Goal: Check status

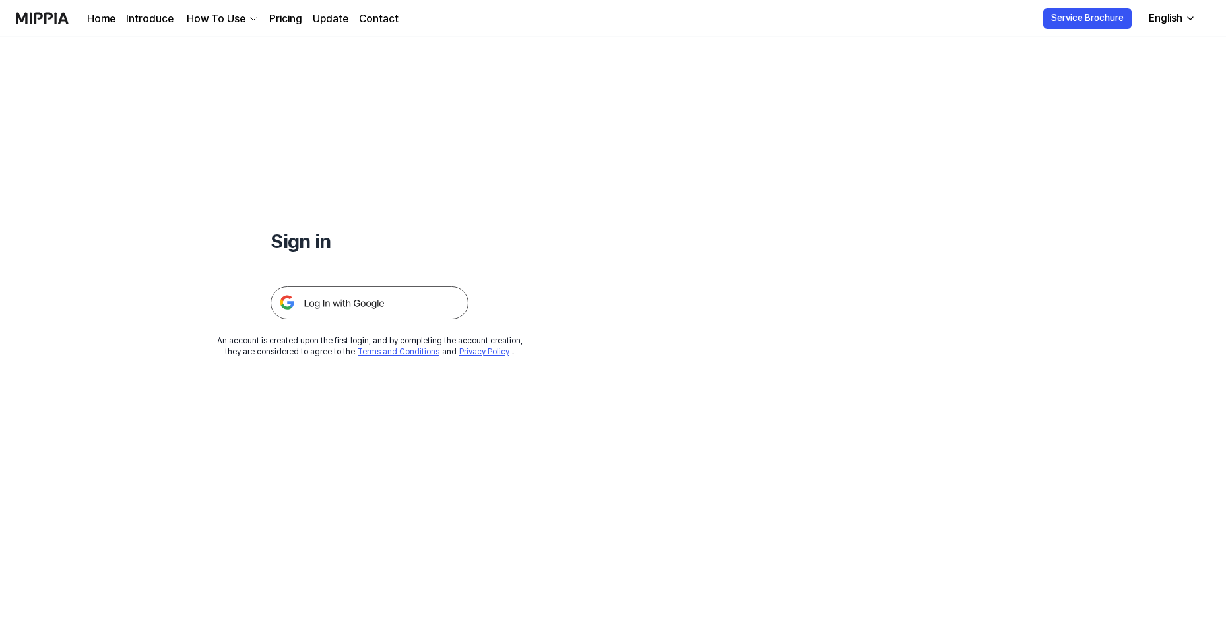
click at [422, 304] on img at bounding box center [370, 302] width 198 height 33
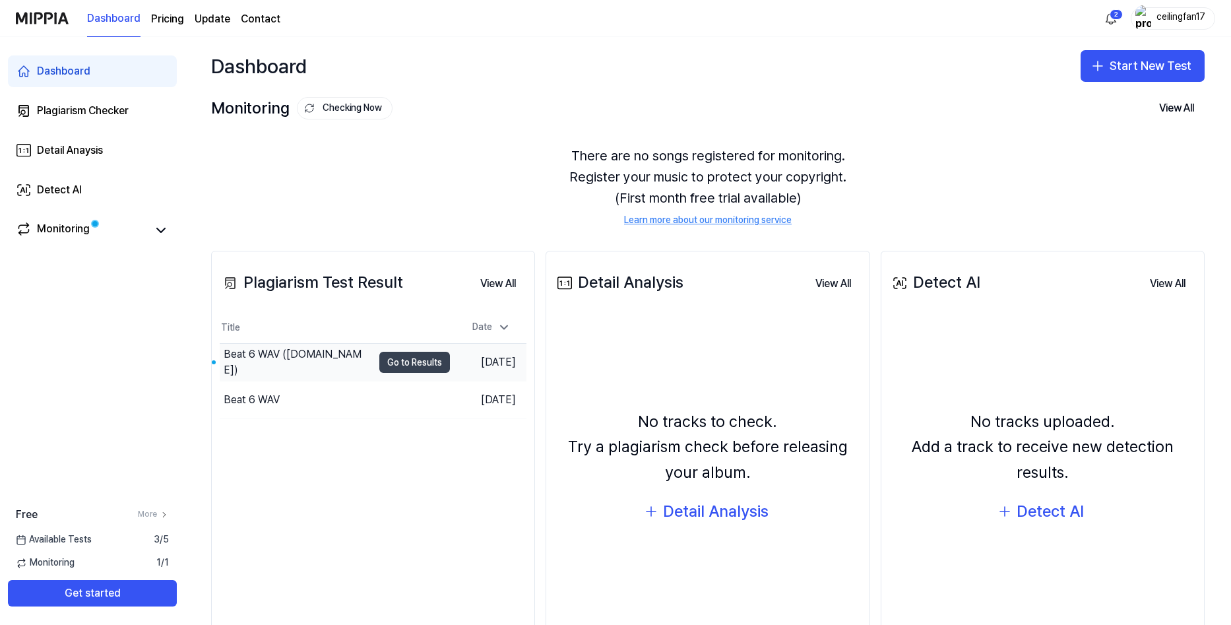
click at [416, 359] on button "Go to Results" at bounding box center [414, 362] width 71 height 21
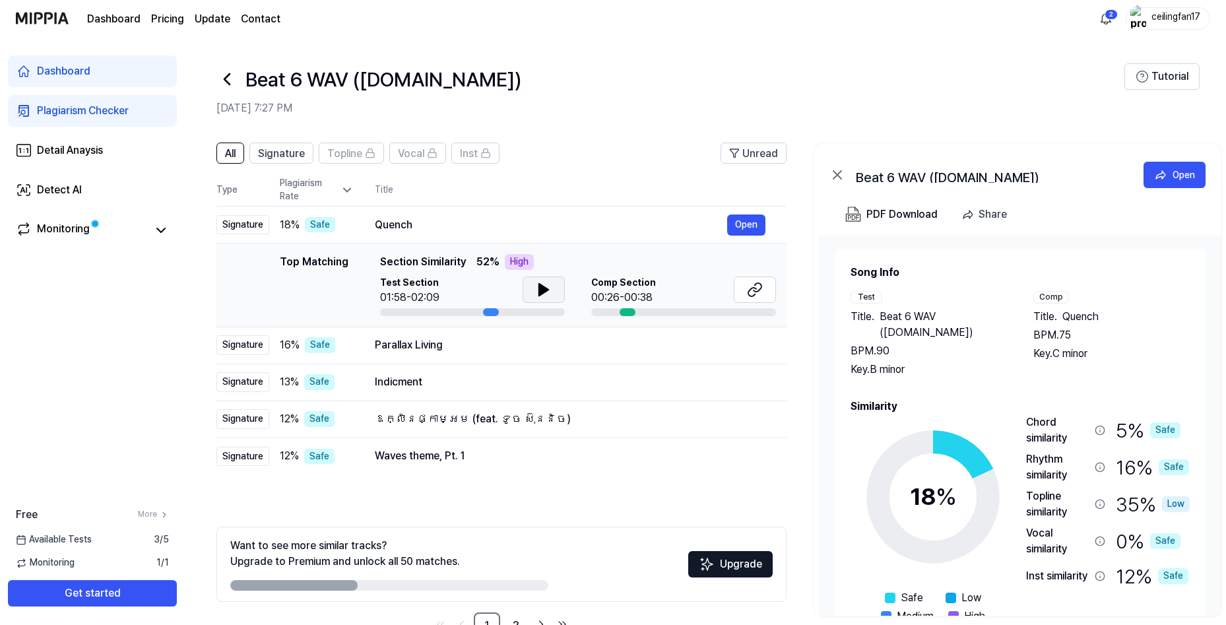
click at [561, 295] on button at bounding box center [544, 289] width 42 height 26
click at [540, 290] on icon at bounding box center [541, 289] width 3 height 11
click at [752, 295] on icon at bounding box center [755, 290] width 16 height 16
